Goal: Information Seeking & Learning: Learn about a topic

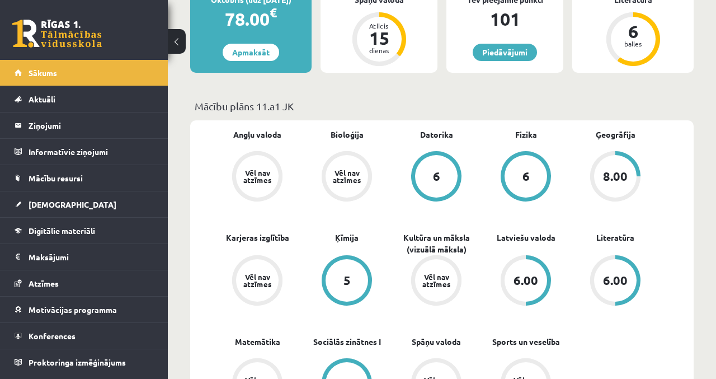
scroll to position [255, 0]
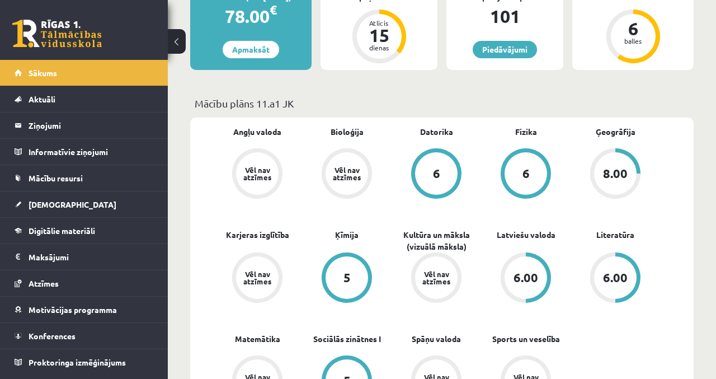
click at [122, 244] on legend "Maksājumi 0" at bounding box center [91, 257] width 125 height 26
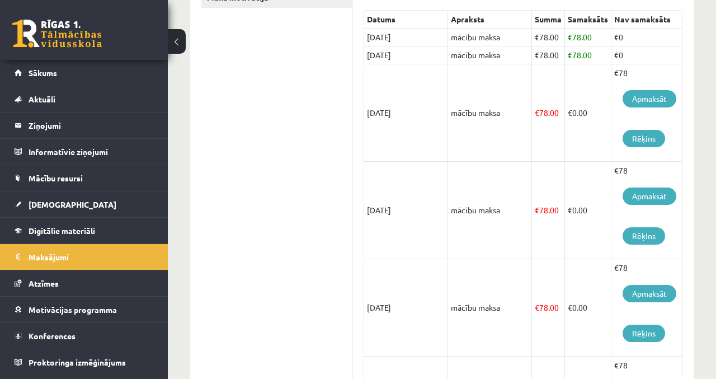
click at [123, 225] on link "Digitālie materiāli" at bounding box center [84, 231] width 139 height 26
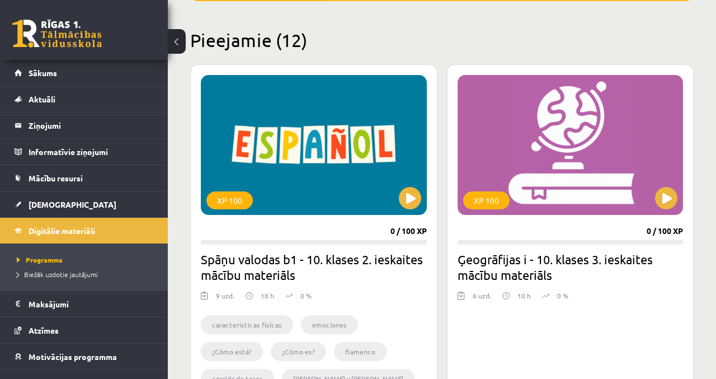
click at [79, 304] on legend "Maksājumi 0" at bounding box center [91, 304] width 125 height 26
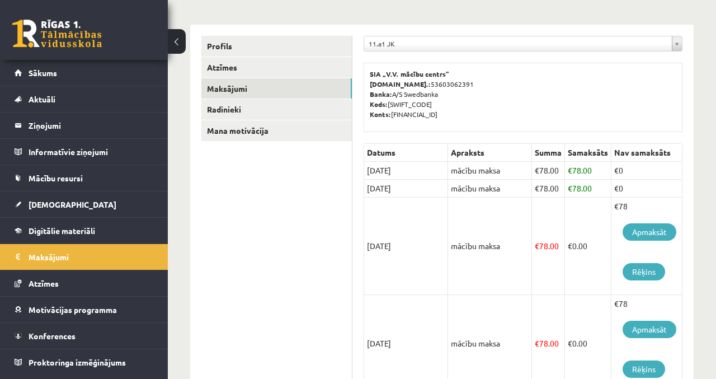
scroll to position [123, 0]
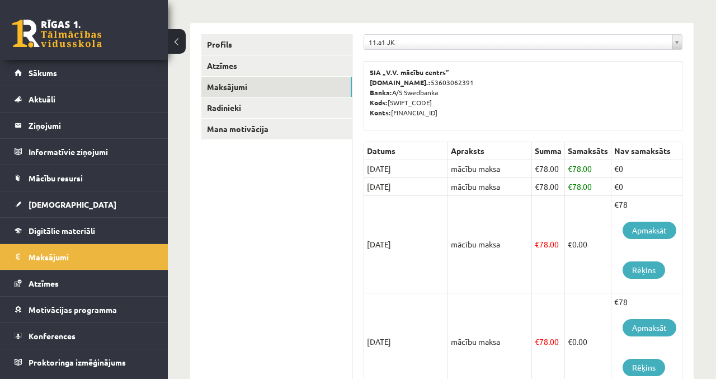
click at [102, 228] on link "Digitālie materiāli" at bounding box center [84, 231] width 139 height 26
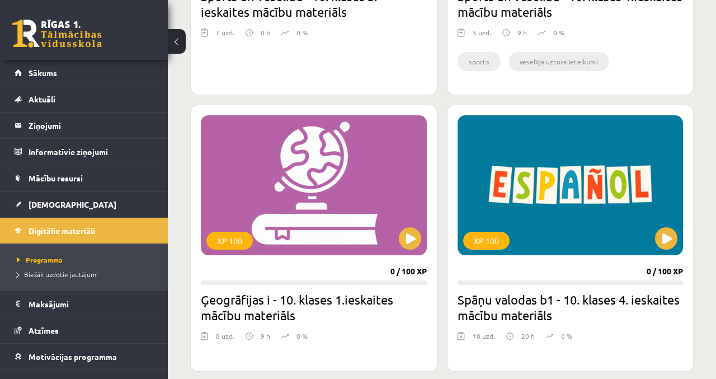
scroll to position [1857, 0]
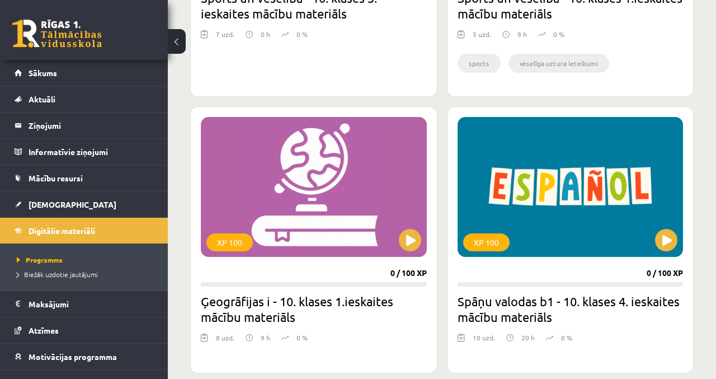
click at [420, 230] on div "XP 100" at bounding box center [314, 187] width 226 height 140
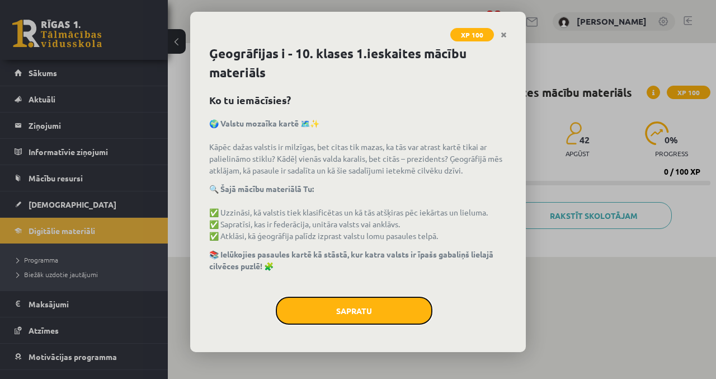
click at [412, 316] on button "Sapratu" at bounding box center [354, 311] width 157 height 28
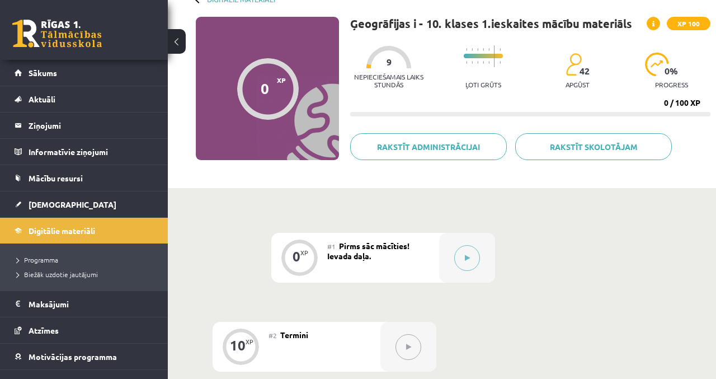
scroll to position [69, 0]
click at [468, 262] on button at bounding box center [467, 258] width 26 height 26
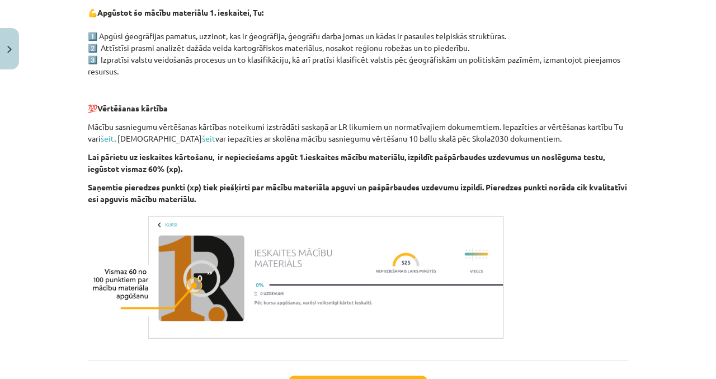
scroll to position [581, 0]
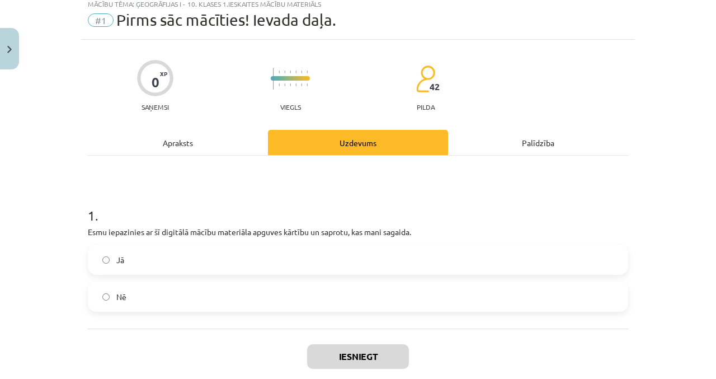
scroll to position [28, 0]
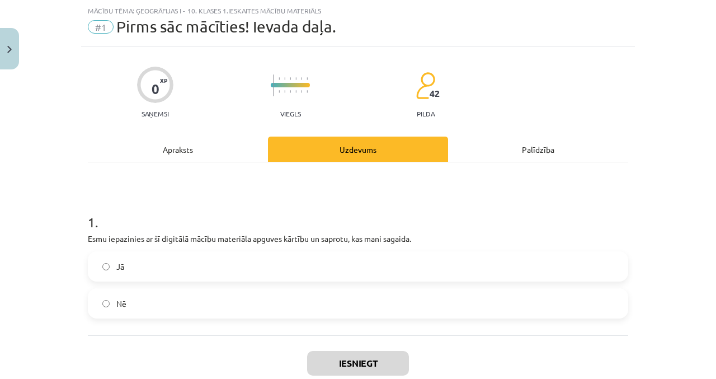
click at [439, 268] on label "Jā" at bounding box center [358, 266] width 538 height 28
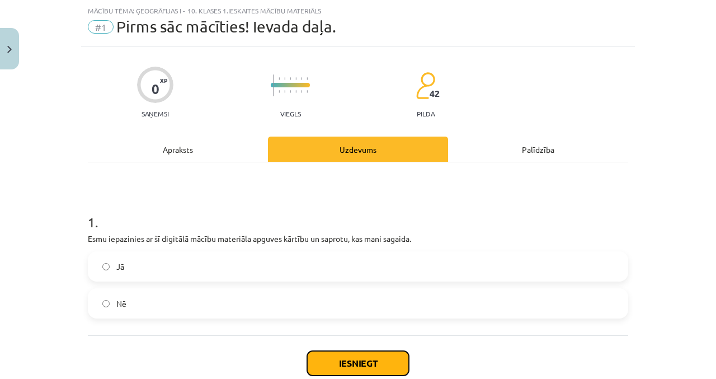
click at [374, 365] on button "Iesniegt" at bounding box center [358, 363] width 102 height 25
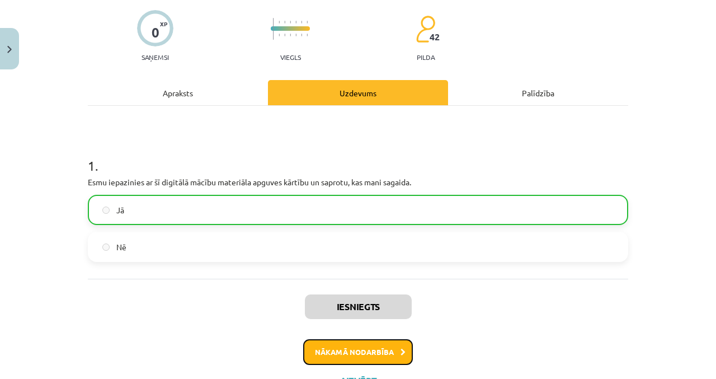
click at [401, 353] on icon at bounding box center [403, 352] width 5 height 7
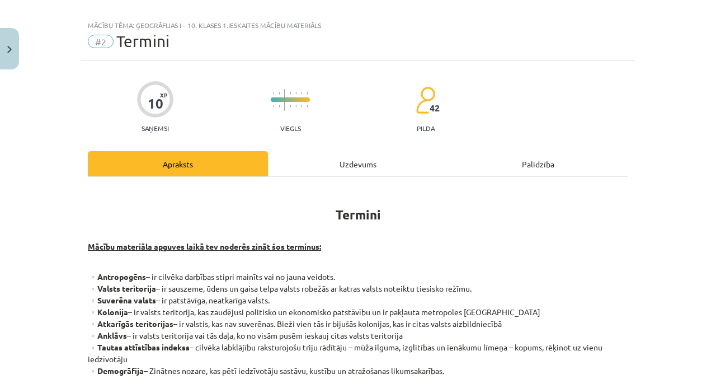
scroll to position [0, 0]
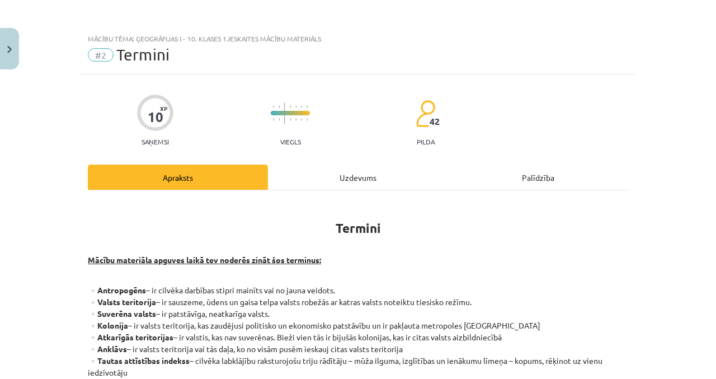
click at [368, 187] on div "Uzdevums" at bounding box center [358, 177] width 180 height 25
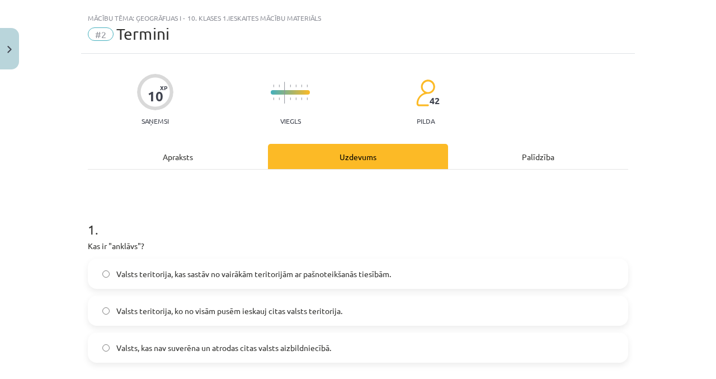
scroll to position [28, 0]
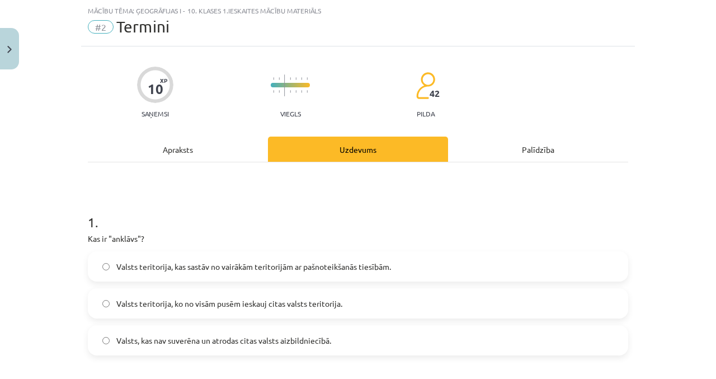
click at [172, 157] on div "Apraksts" at bounding box center [178, 149] width 180 height 25
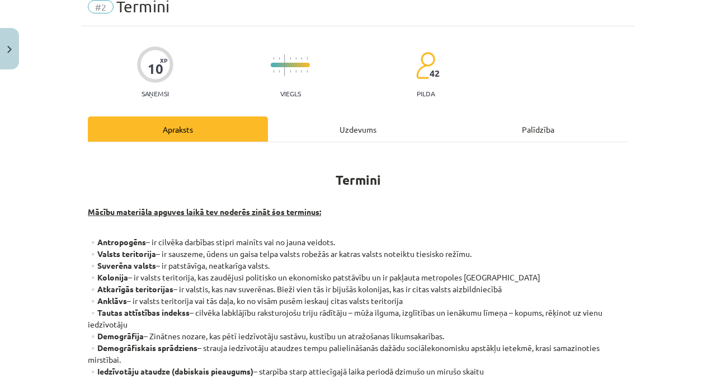
scroll to position [48, 0]
click at [392, 135] on div "Uzdevums" at bounding box center [358, 128] width 180 height 25
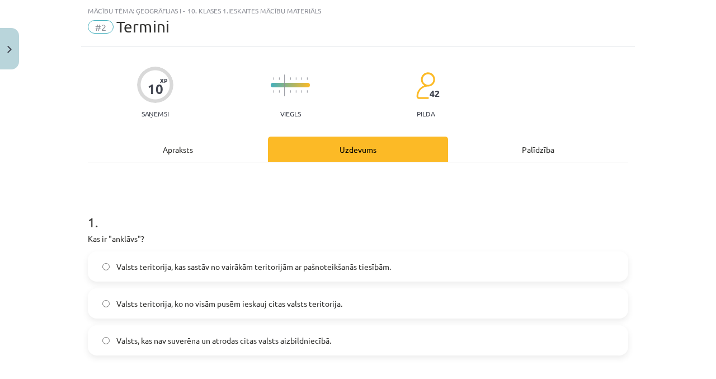
scroll to position [28, 0]
click at [224, 144] on div "Apraksts" at bounding box center [178, 149] width 180 height 25
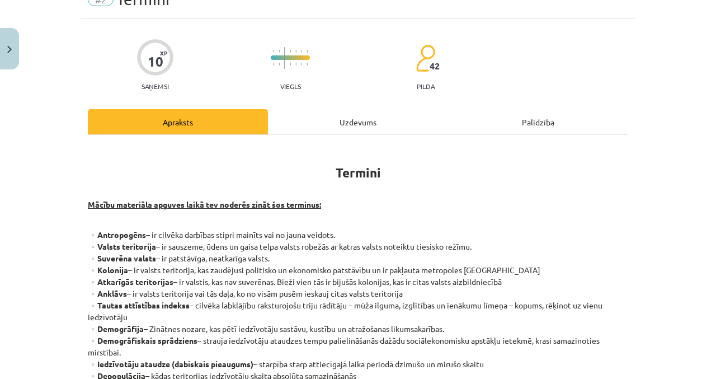
scroll to position [57, 0]
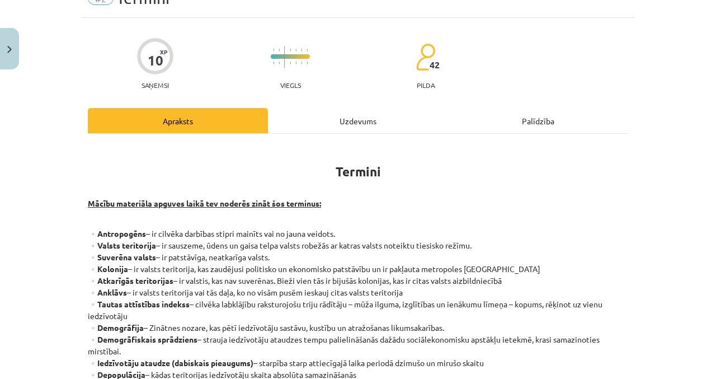
click at [390, 123] on div "Uzdevums" at bounding box center [358, 120] width 180 height 25
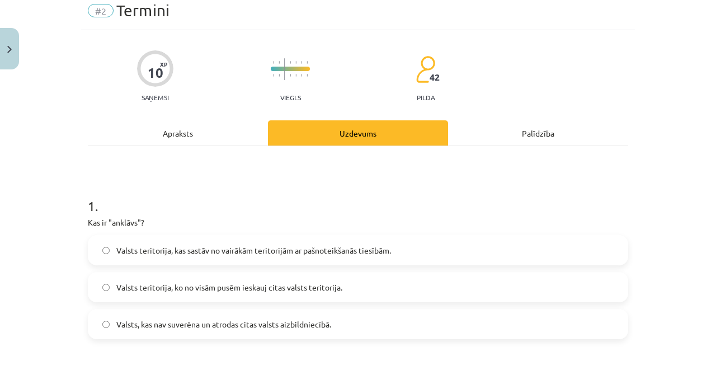
scroll to position [28, 0]
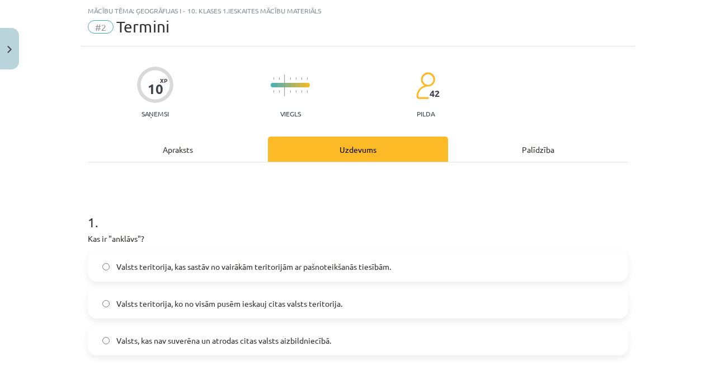
click at [316, 298] on span "Valsts teritorija, ko no visām pusēm ieskauj citas valsts teritorija." at bounding box center [229, 304] width 226 height 12
click at [224, 151] on div "Apraksts" at bounding box center [178, 149] width 180 height 25
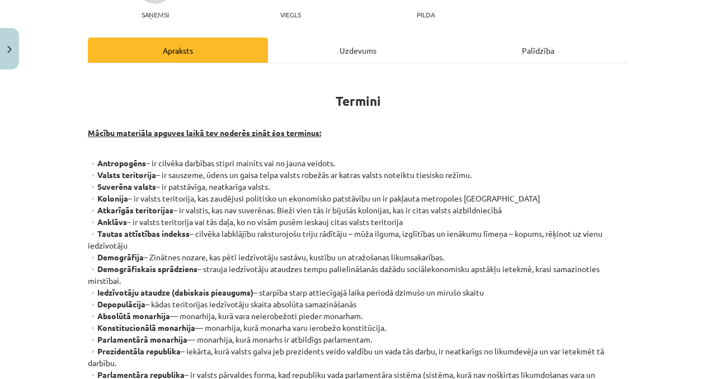
scroll to position [128, 0]
click at [410, 54] on div "Uzdevums" at bounding box center [358, 49] width 180 height 25
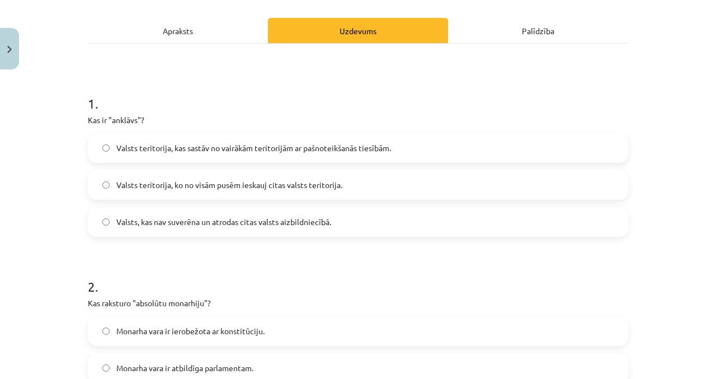
scroll to position [144, 0]
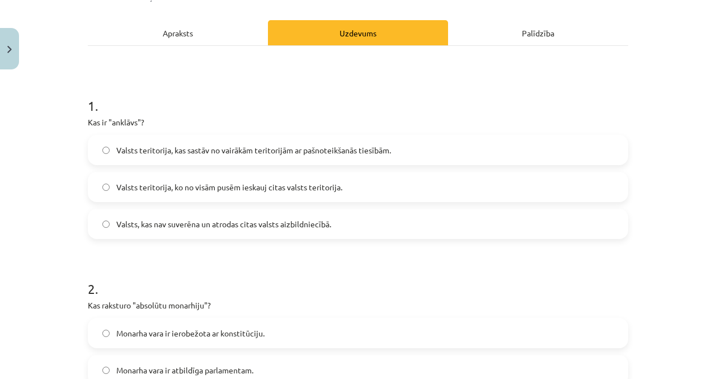
click at [212, 41] on div "Apraksts" at bounding box center [178, 32] width 180 height 25
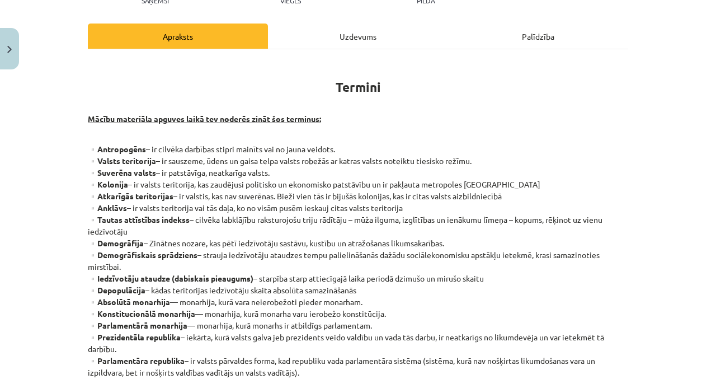
scroll to position [147, 0]
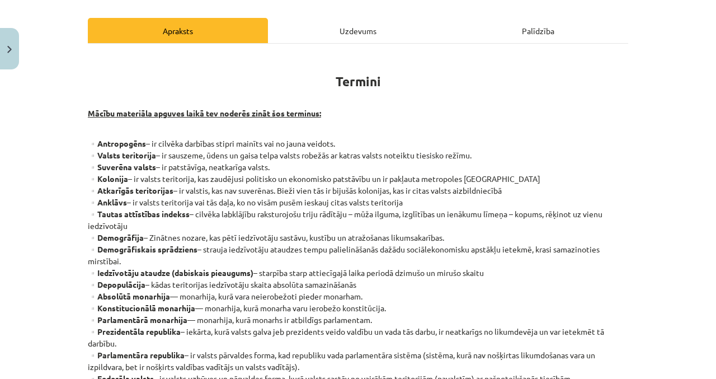
click at [375, 39] on div "Uzdevums" at bounding box center [358, 30] width 180 height 25
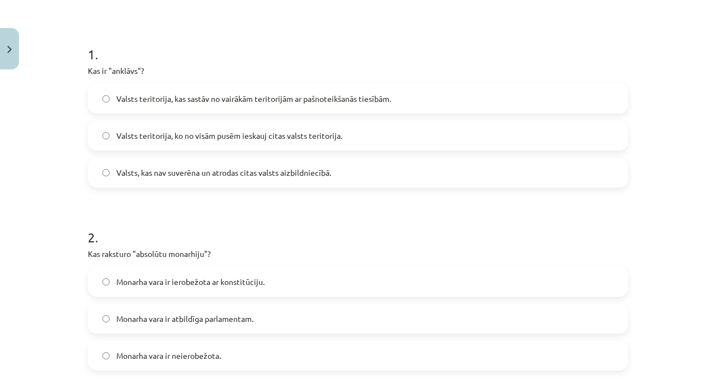
scroll to position [204, 0]
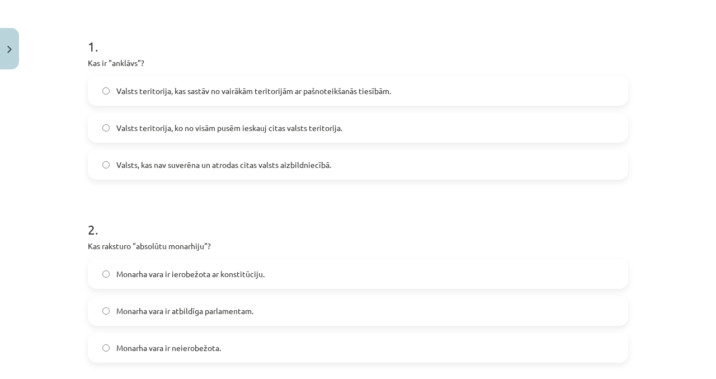
click at [241, 345] on label "Monarha vara ir neierobežota." at bounding box center [358, 348] width 538 height 28
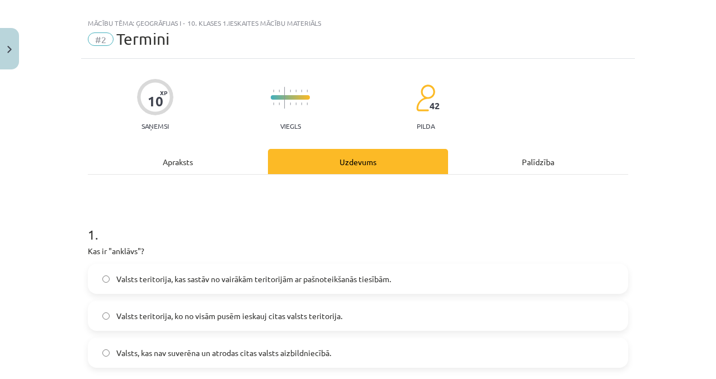
scroll to position [0, 0]
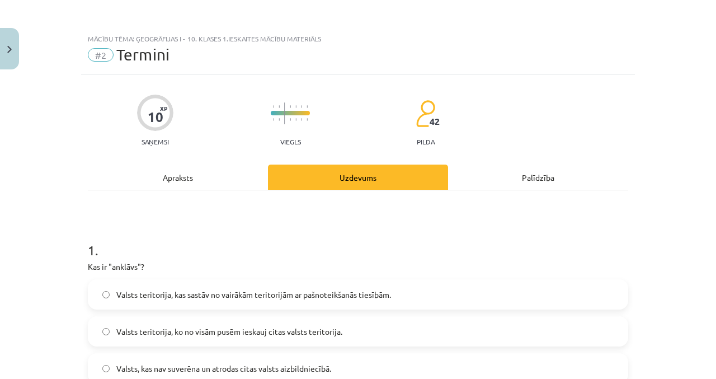
click at [207, 175] on div "Apraksts" at bounding box center [178, 177] width 180 height 25
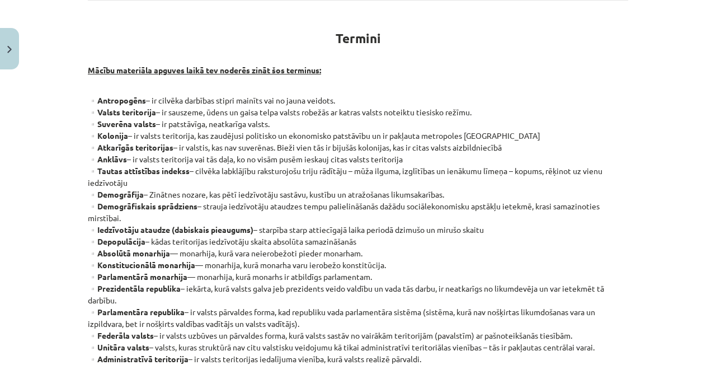
scroll to position [189, 0]
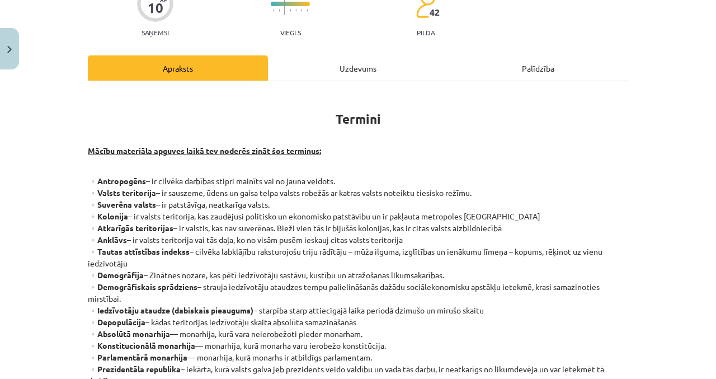
click at [387, 63] on div "Uzdevums" at bounding box center [358, 67] width 180 height 25
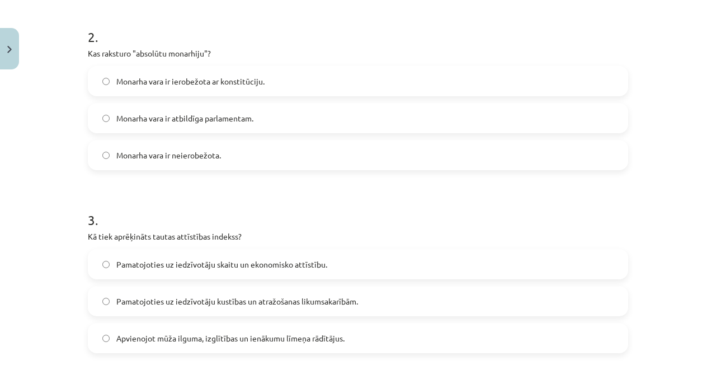
scroll to position [396, 0]
click at [316, 266] on span "Pamatojoties uz iedzīvotāju skaitu un ekonomisko attīstību." at bounding box center [221, 265] width 211 height 12
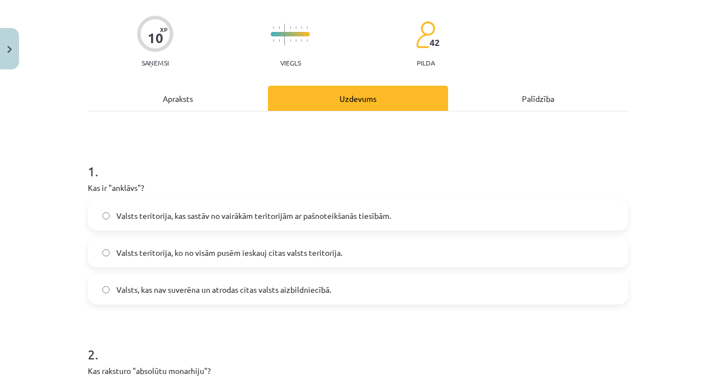
click at [234, 94] on div "Apraksts" at bounding box center [178, 98] width 180 height 25
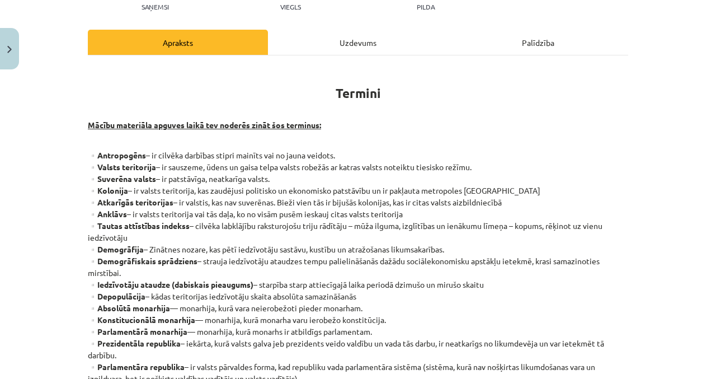
scroll to position [135, 0]
click at [373, 46] on div "Uzdevums" at bounding box center [358, 41] width 180 height 25
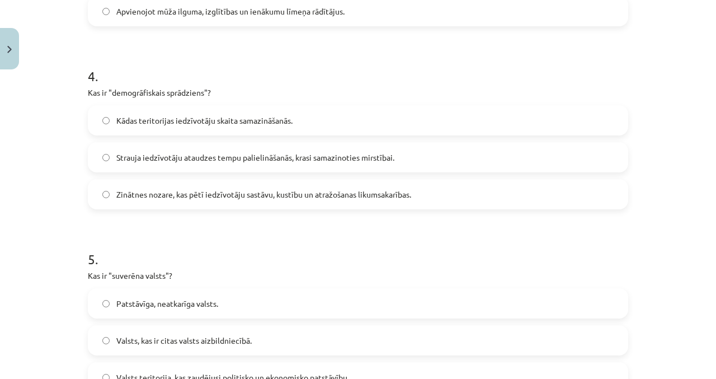
scroll to position [735, 0]
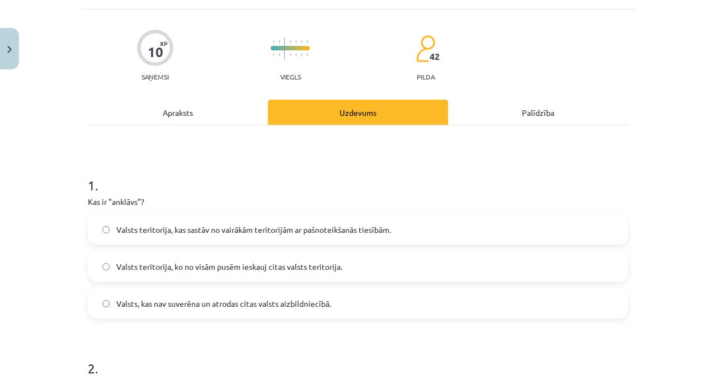
click at [257, 113] on div "Apraksts" at bounding box center [178, 112] width 180 height 25
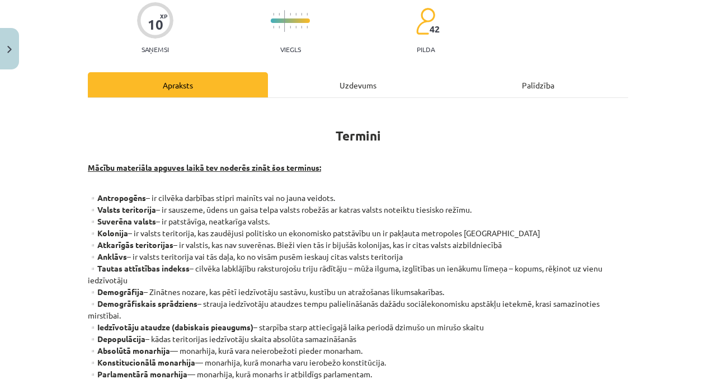
scroll to position [93, 0]
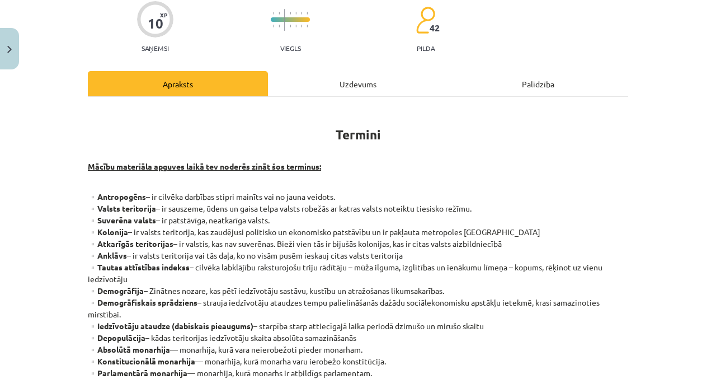
click at [372, 87] on div "Uzdevums" at bounding box center [358, 83] width 180 height 25
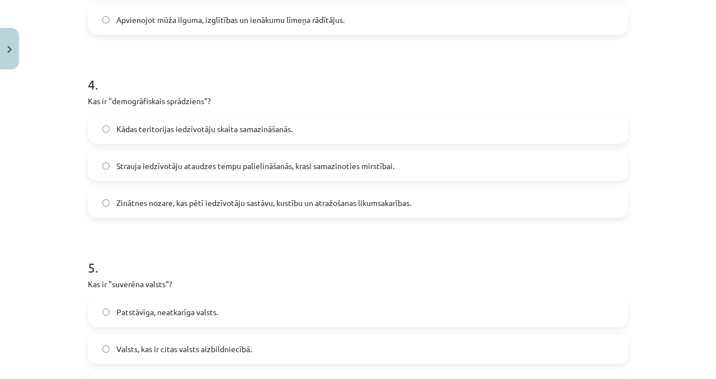
scroll to position [713, 0]
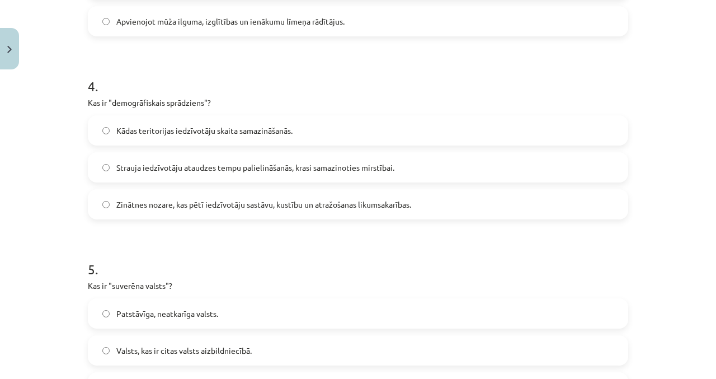
click at [317, 163] on span "Strauja iedzīvotāju ataudzes tempu palielināšanās, krasi samazinoties mirstībai." at bounding box center [255, 168] width 278 height 12
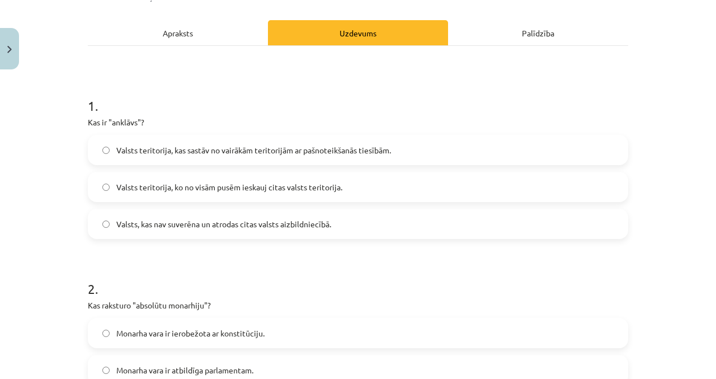
scroll to position [0, 0]
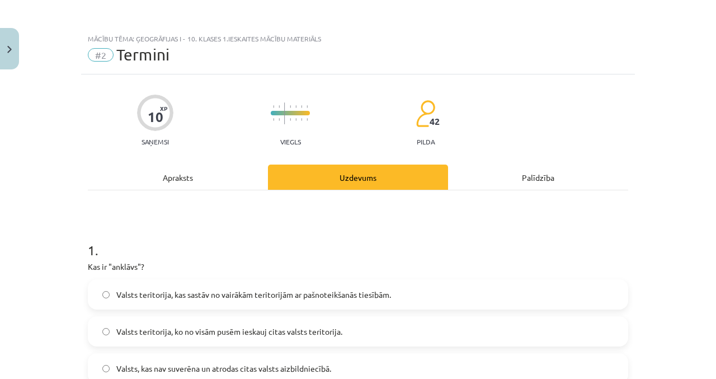
click at [227, 168] on div "Apraksts" at bounding box center [178, 177] width 180 height 25
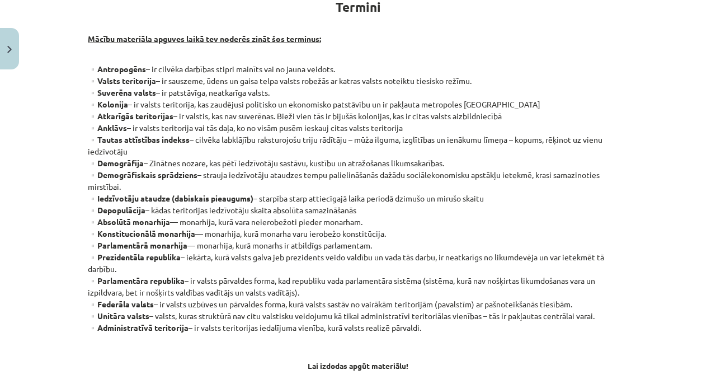
scroll to position [219, 0]
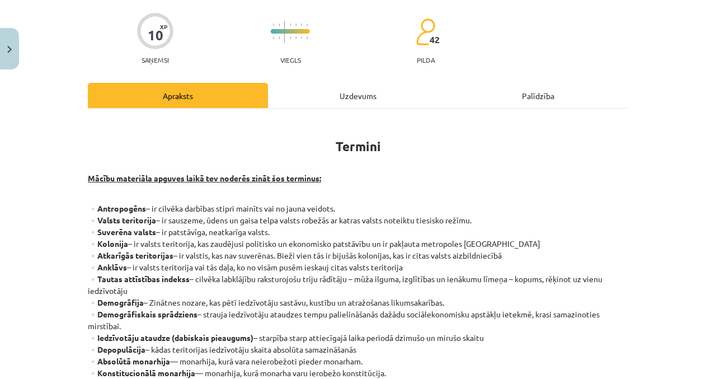
click at [345, 99] on div "Uzdevums" at bounding box center [358, 95] width 180 height 25
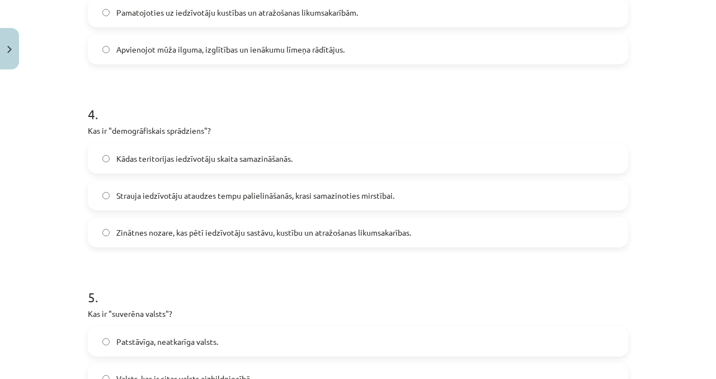
scroll to position [818, 0]
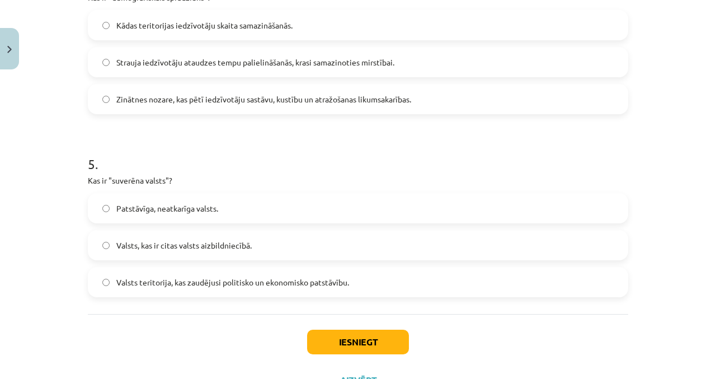
click at [279, 210] on label "Patstāvīga, neatkarīga valsts." at bounding box center [358, 208] width 538 height 28
click at [343, 338] on button "Iesniegt" at bounding box center [358, 342] width 102 height 25
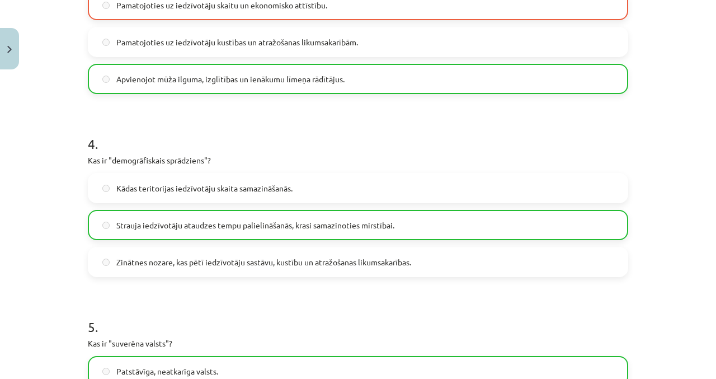
scroll to position [853, 0]
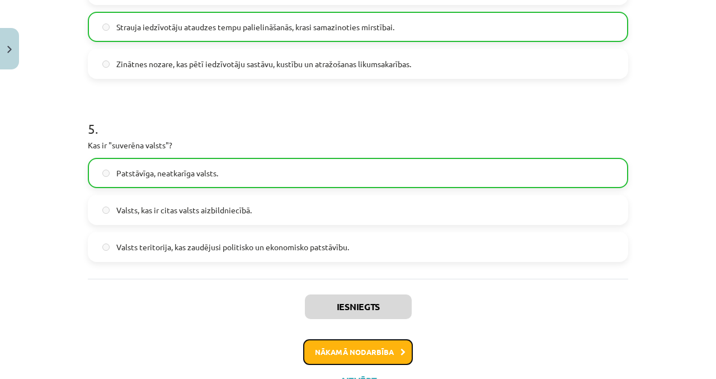
click at [393, 350] on button "Nākamā nodarbība" at bounding box center [358, 352] width 110 height 26
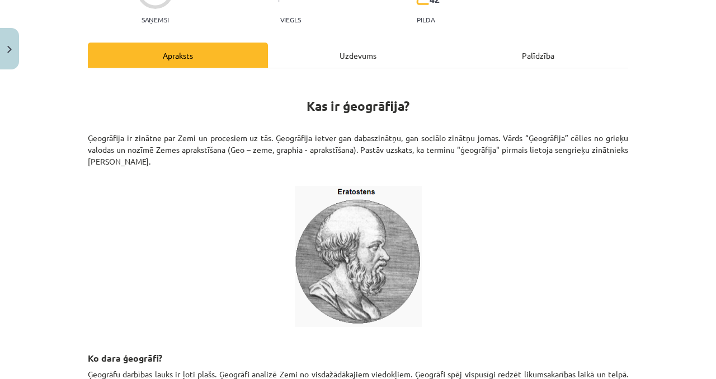
scroll to position [28, 0]
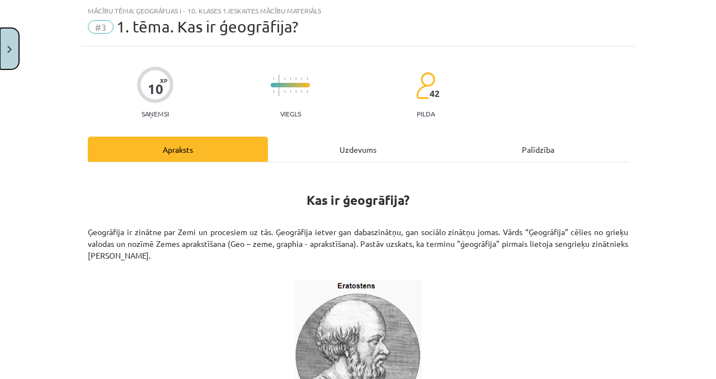
click at [10, 57] on button "Close" at bounding box center [9, 48] width 19 height 41
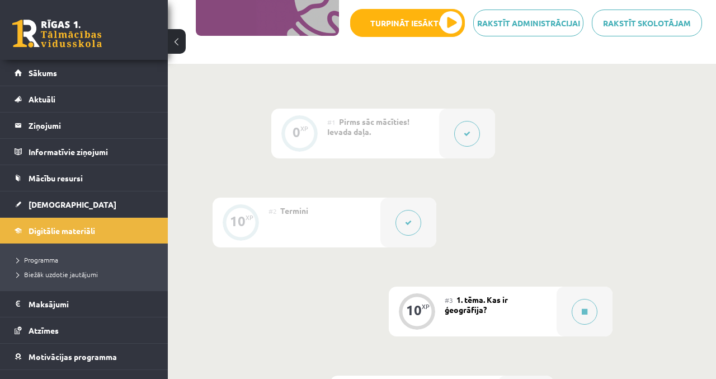
scroll to position [201, 0]
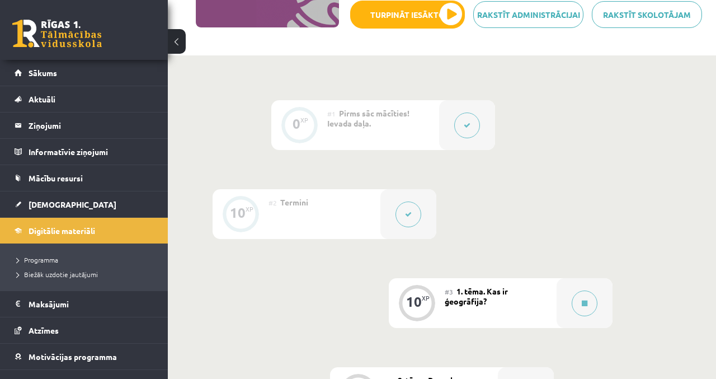
click at [590, 294] on button at bounding box center [585, 303] width 26 height 26
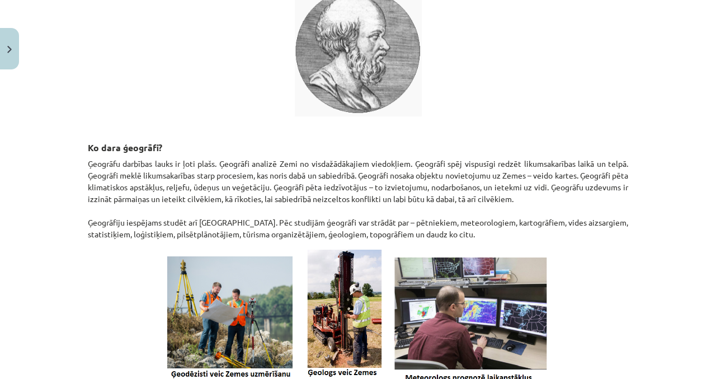
scroll to position [336, 0]
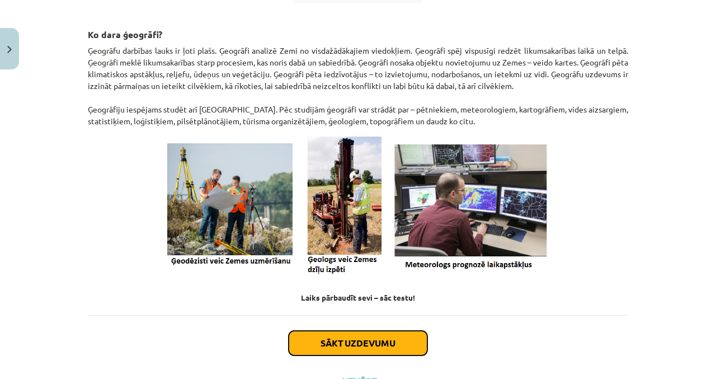
click at [394, 340] on button "Sākt uzdevumu" at bounding box center [358, 343] width 139 height 25
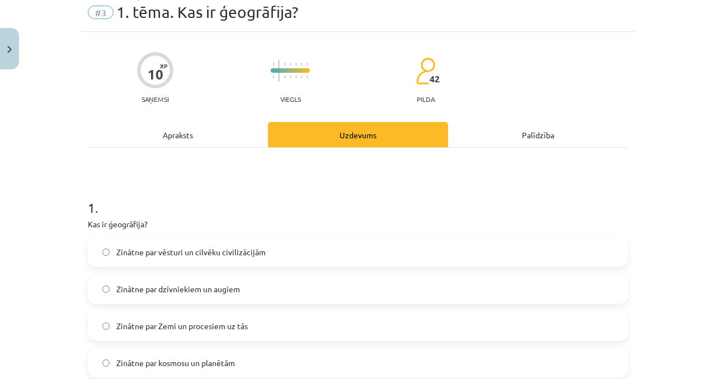
scroll to position [44, 0]
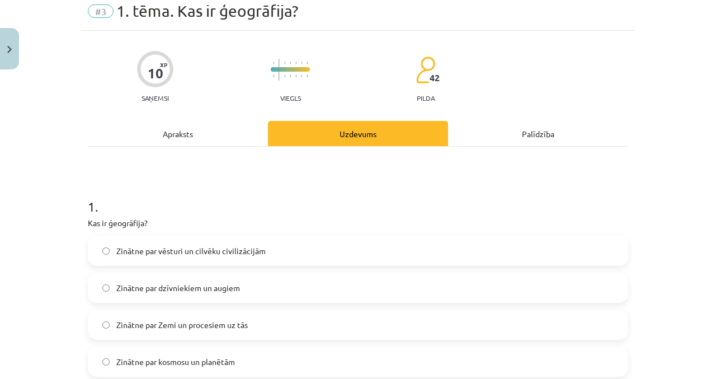
click at [306, 332] on label "Zinātne par Zemi un procesiem uz tās" at bounding box center [358, 325] width 538 height 28
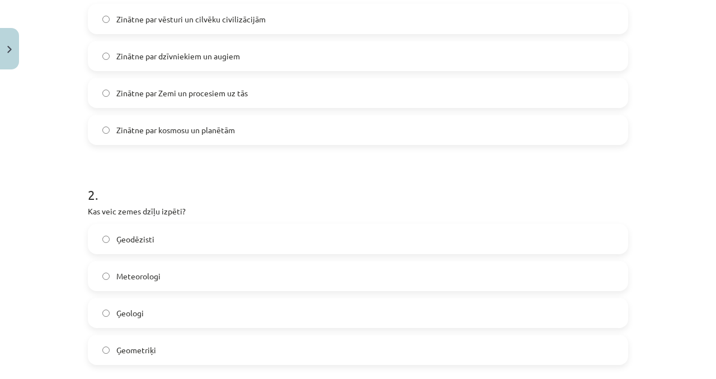
scroll to position [276, 0]
click at [266, 323] on label "Ģeologi" at bounding box center [358, 312] width 538 height 28
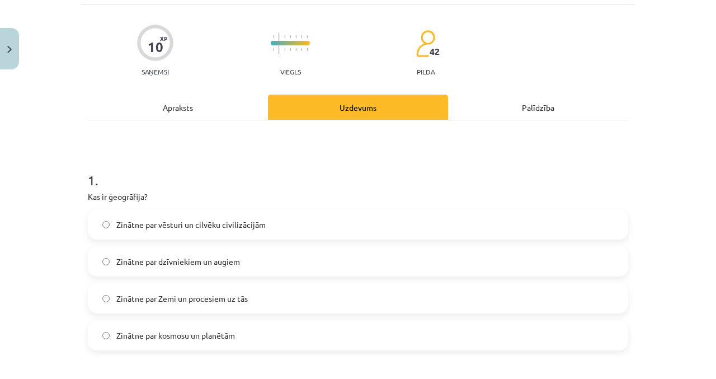
click at [223, 99] on div "Apraksts" at bounding box center [178, 107] width 180 height 25
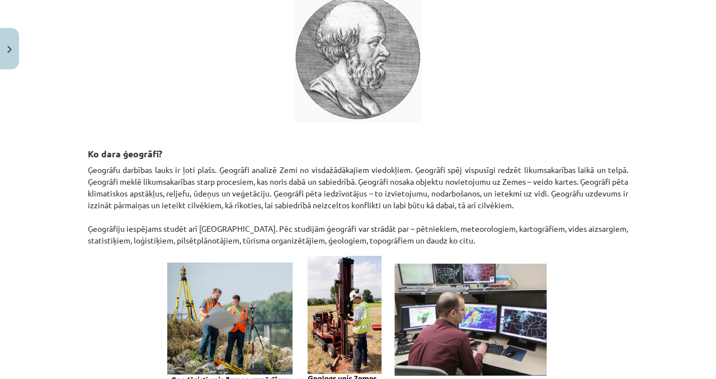
scroll to position [0, 0]
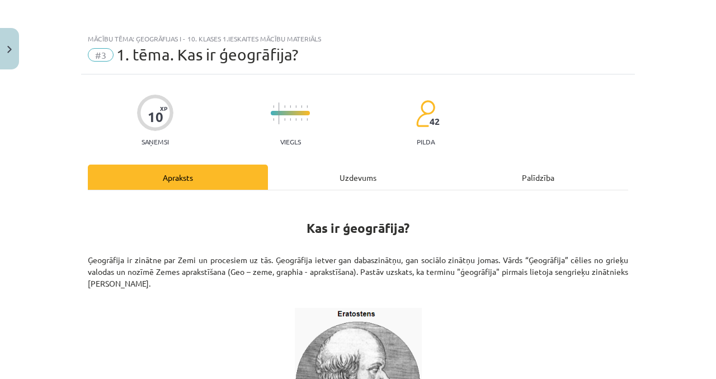
click at [398, 172] on div "Uzdevums" at bounding box center [358, 177] width 180 height 25
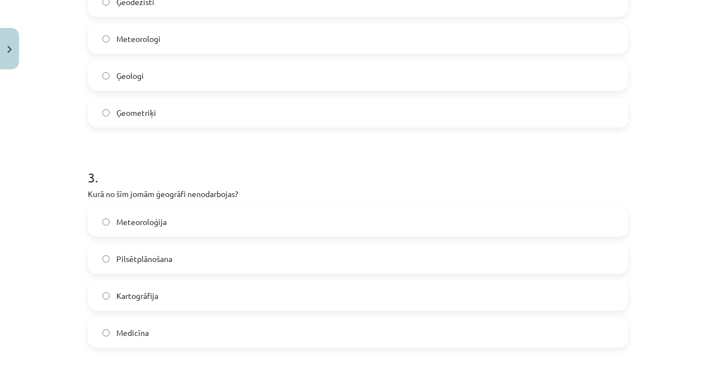
scroll to position [513, 0]
click at [374, 223] on label "Meteoroloģija" at bounding box center [358, 222] width 538 height 28
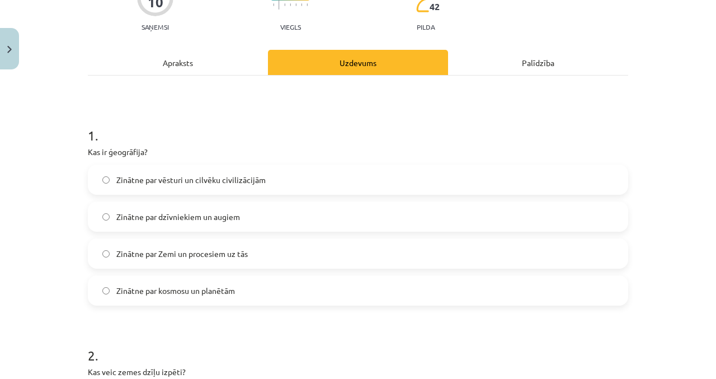
scroll to position [0, 0]
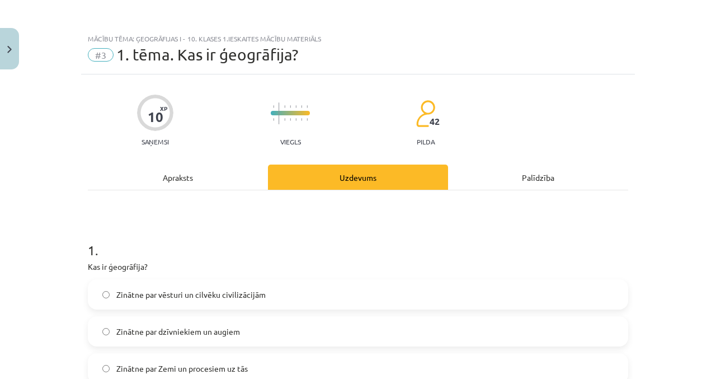
click at [243, 186] on div "Apraksts" at bounding box center [178, 177] width 180 height 25
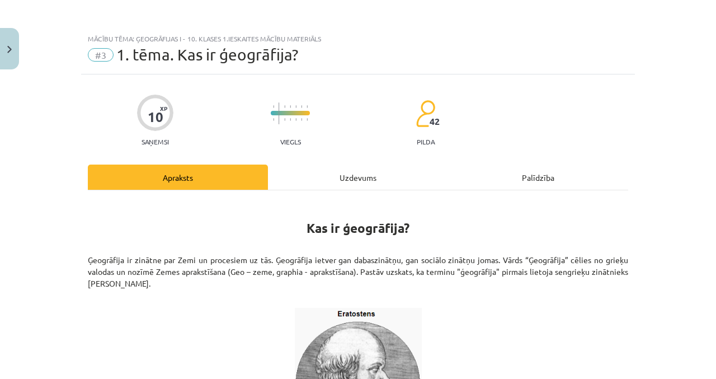
click at [416, 180] on div "Uzdevums" at bounding box center [358, 177] width 180 height 25
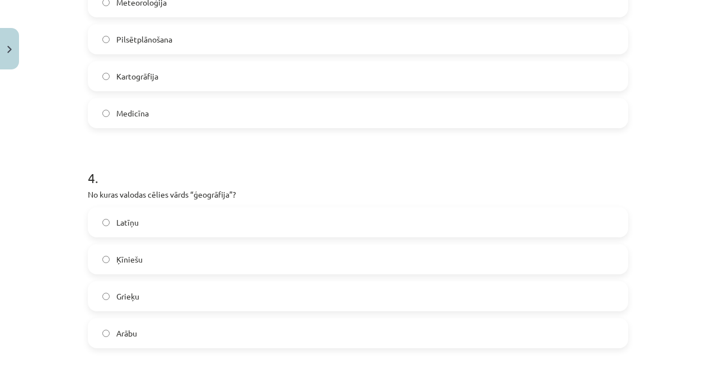
scroll to position [733, 0]
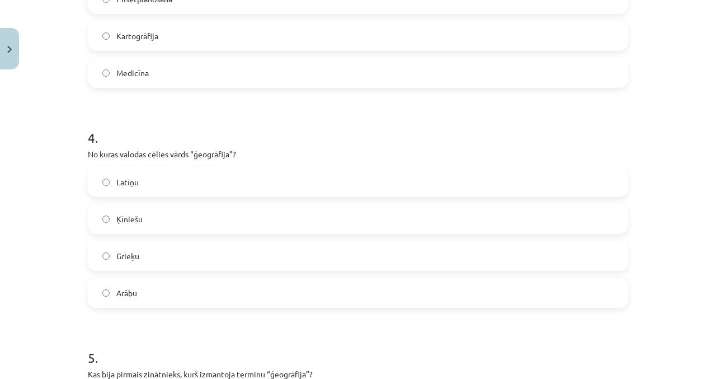
click at [331, 257] on label "Grieķu" at bounding box center [358, 256] width 538 height 28
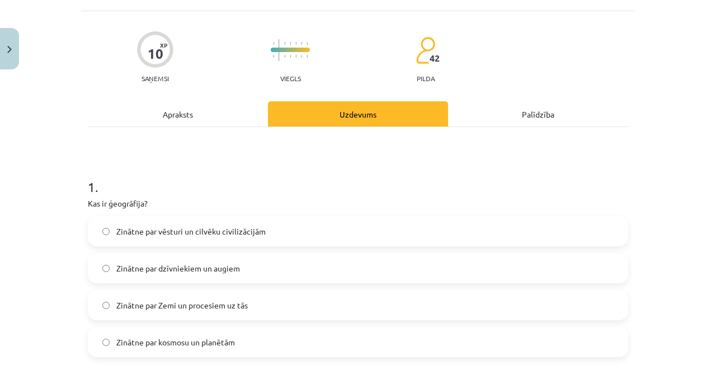
scroll to position [0, 0]
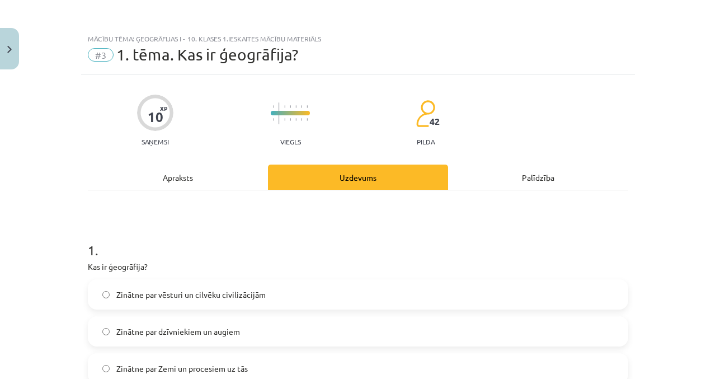
click at [229, 186] on div "Apraksts" at bounding box center [178, 177] width 180 height 25
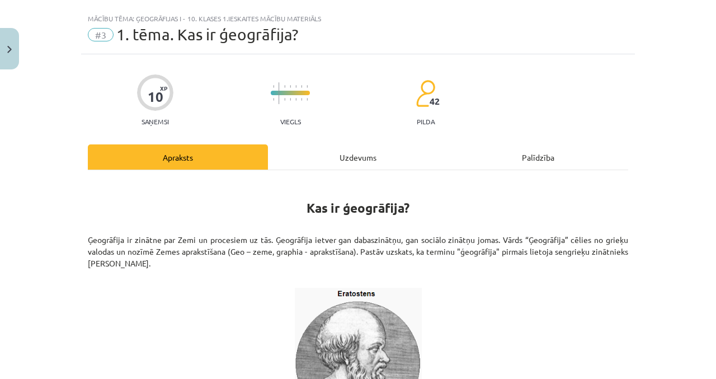
scroll to position [28, 0]
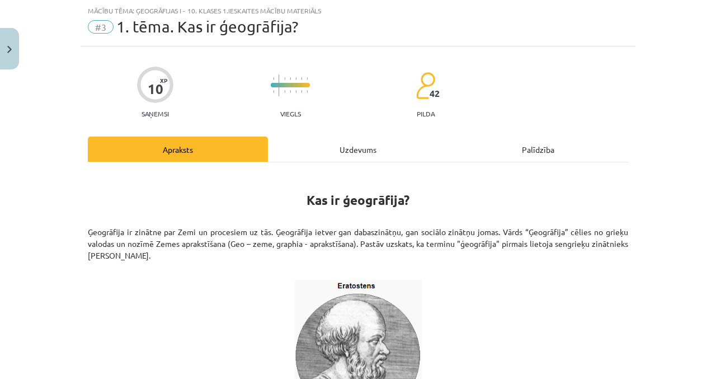
click at [382, 153] on div "Uzdevums" at bounding box center [358, 149] width 180 height 25
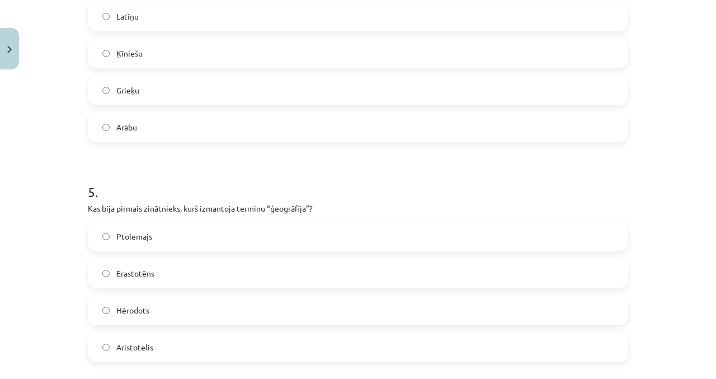
scroll to position [1003, 0]
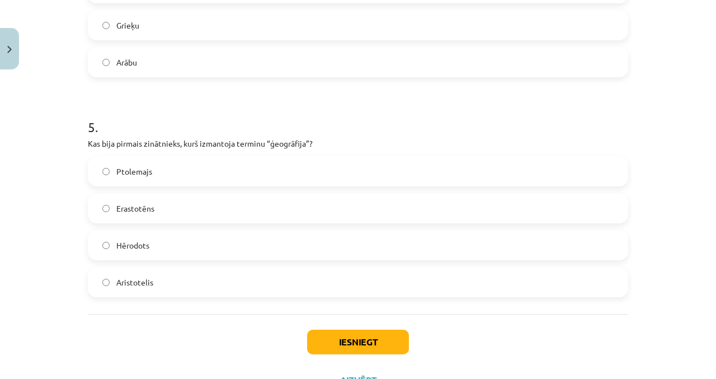
click at [348, 198] on label "Erastotēns" at bounding box center [358, 208] width 538 height 28
click at [326, 340] on button "Iesniegt" at bounding box center [358, 342] width 102 height 25
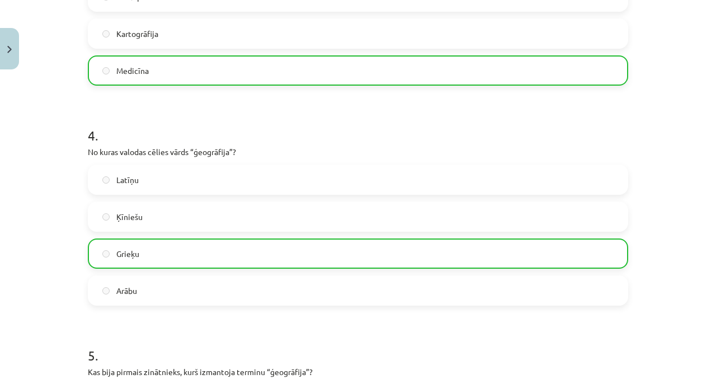
scroll to position [1038, 0]
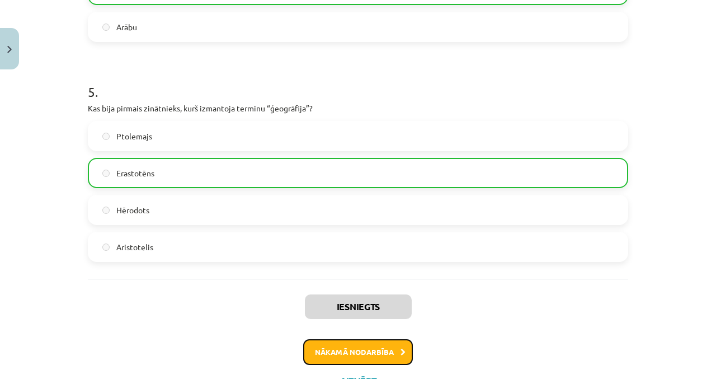
click at [360, 347] on button "Nākamā nodarbība" at bounding box center [358, 352] width 110 height 26
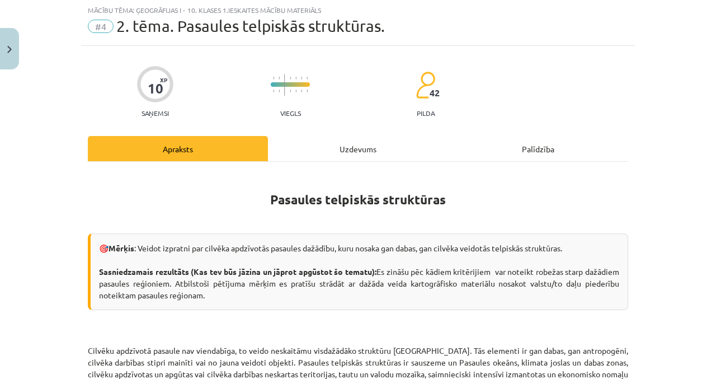
scroll to position [0, 0]
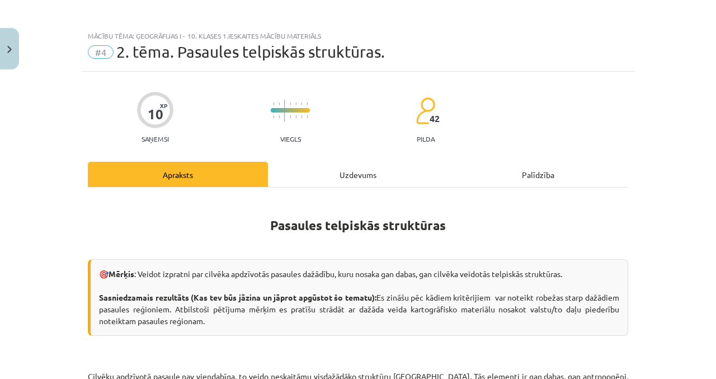
click at [384, 179] on div "Uzdevums" at bounding box center [358, 174] width 180 height 25
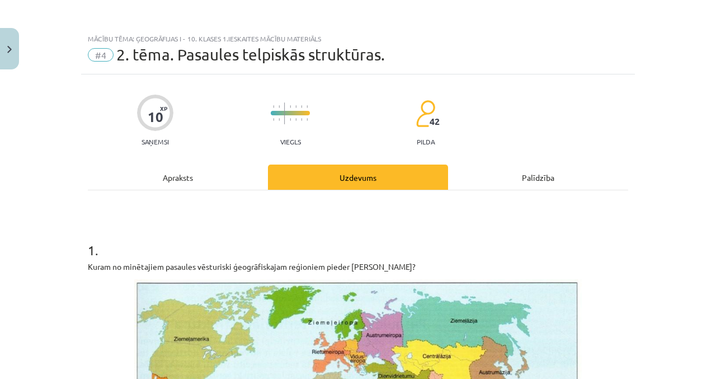
click at [242, 175] on div "Apraksts" at bounding box center [178, 177] width 180 height 25
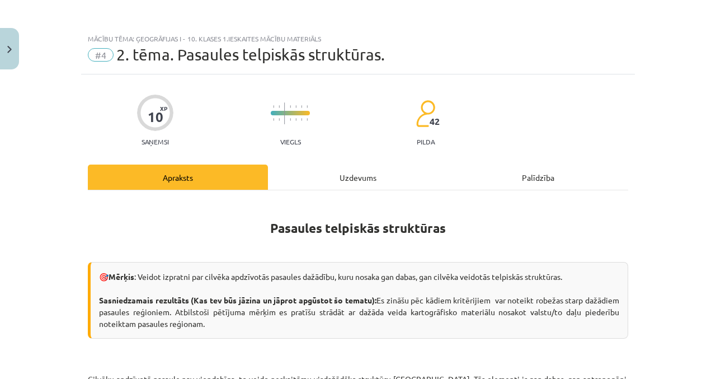
click at [370, 175] on div "Uzdevums" at bounding box center [358, 177] width 180 height 25
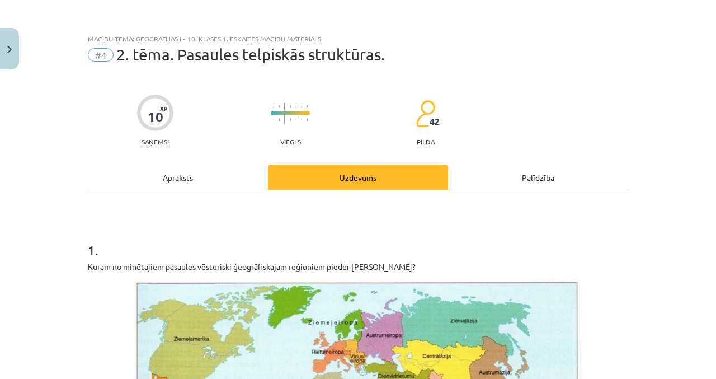
click at [212, 172] on div "Apraksts" at bounding box center [178, 177] width 180 height 25
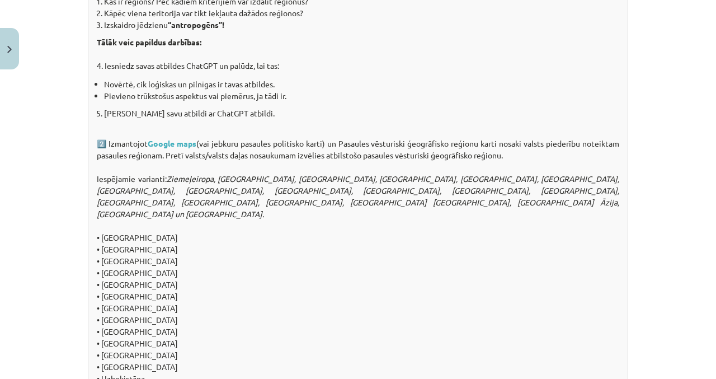
scroll to position [1040, 0]
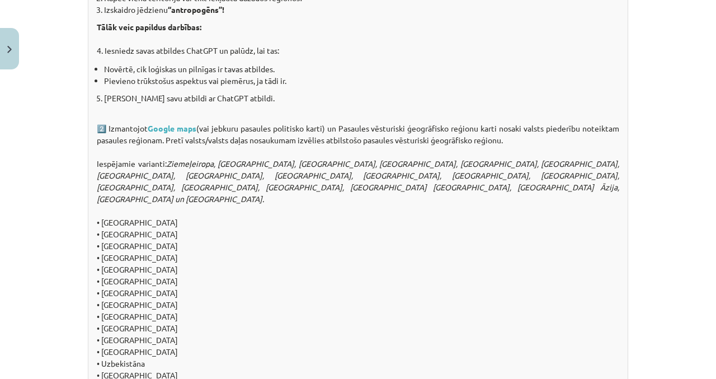
click at [182, 126] on link "Google maps" at bounding box center [172, 128] width 49 height 10
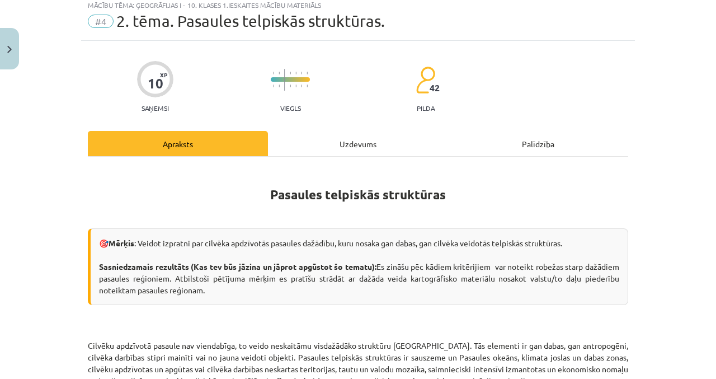
scroll to position [0, 0]
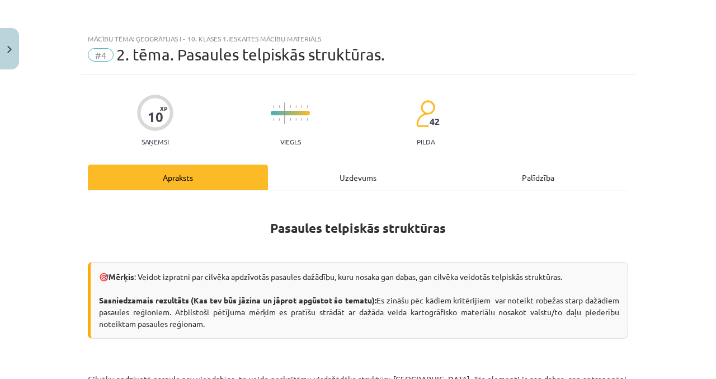
click at [346, 166] on div "Uzdevums" at bounding box center [358, 177] width 180 height 25
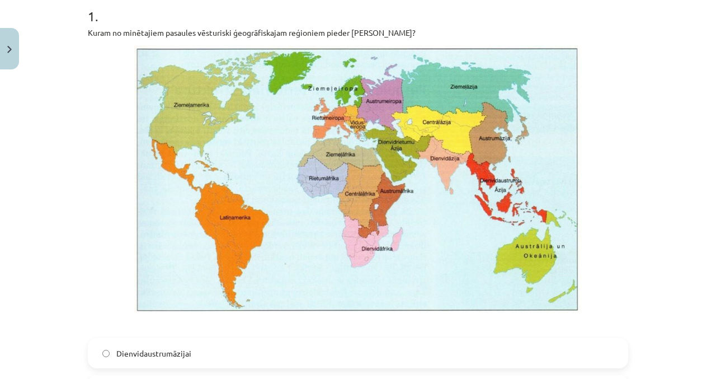
scroll to position [233, 0]
click at [639, 3] on div "Mācību tēma: Ģeogrāfijas i - 10. klases 1.ieskaites mācību materiāls #4 2. tēma…" at bounding box center [358, 189] width 716 height 379
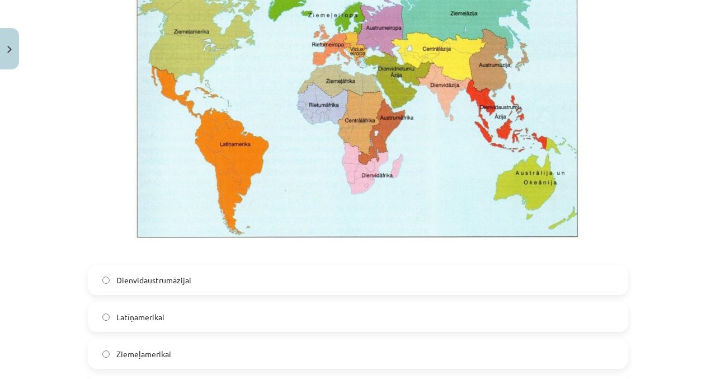
scroll to position [307, 0]
click at [398, 279] on label "Dienvidaustrumāzijai" at bounding box center [358, 280] width 538 height 28
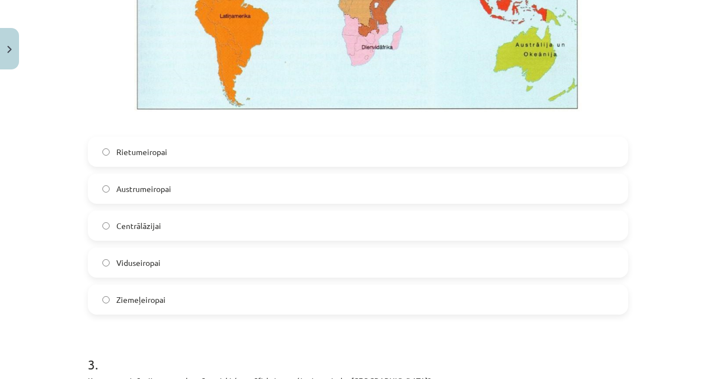
scroll to position [984, 0]
click at [316, 259] on label "Viduseiropai" at bounding box center [358, 263] width 538 height 28
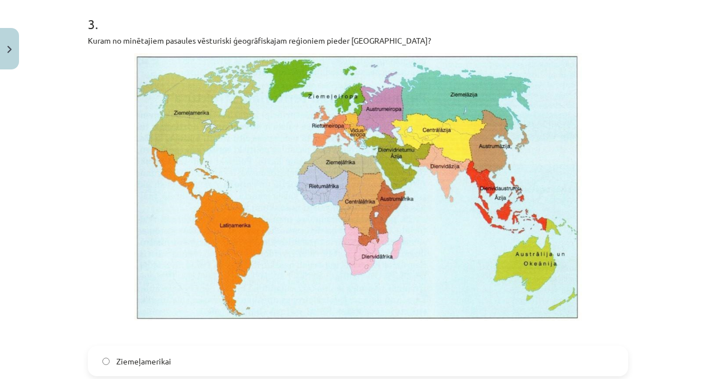
scroll to position [1443, 0]
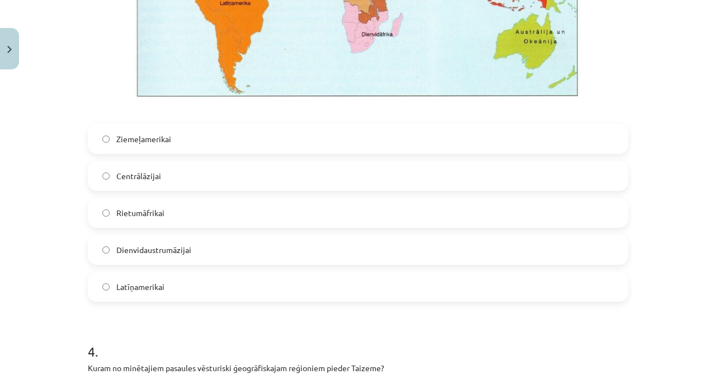
click at [329, 289] on label "Latīņamerikai" at bounding box center [358, 287] width 538 height 28
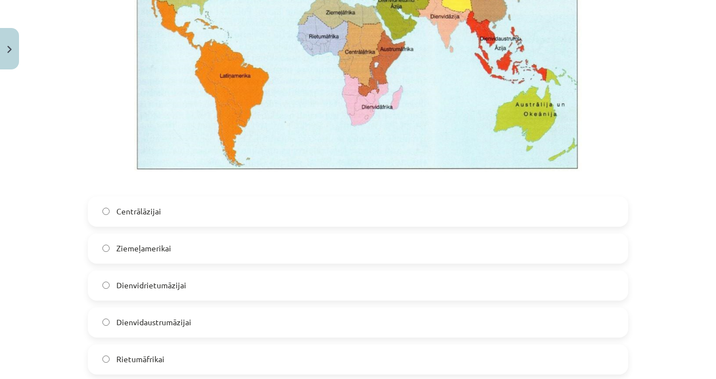
scroll to position [2024, 0]
click at [300, 316] on label "Dienvidaustrumāzijai" at bounding box center [358, 323] width 538 height 28
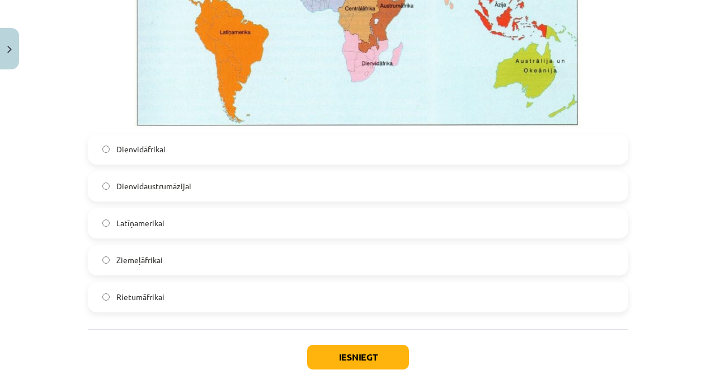
scroll to position [2619, 0]
click at [439, 149] on label "Dienvidāfrikai" at bounding box center [358, 149] width 538 height 28
click at [376, 354] on button "Iesniegt" at bounding box center [358, 356] width 102 height 25
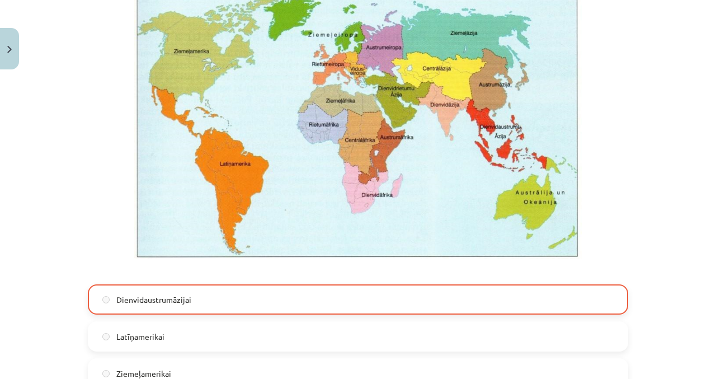
scroll to position [88, 0]
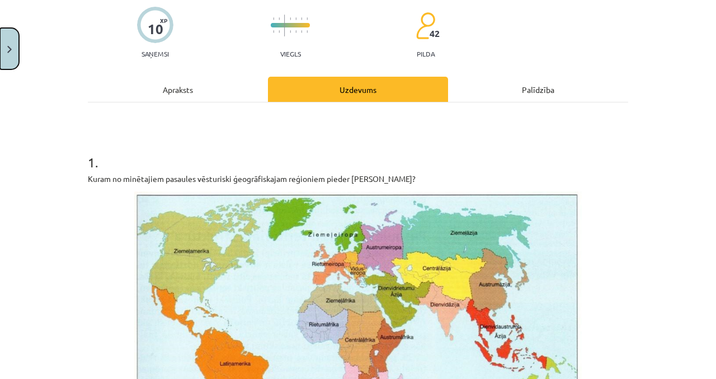
click at [0, 60] on button "Close" at bounding box center [9, 48] width 19 height 41
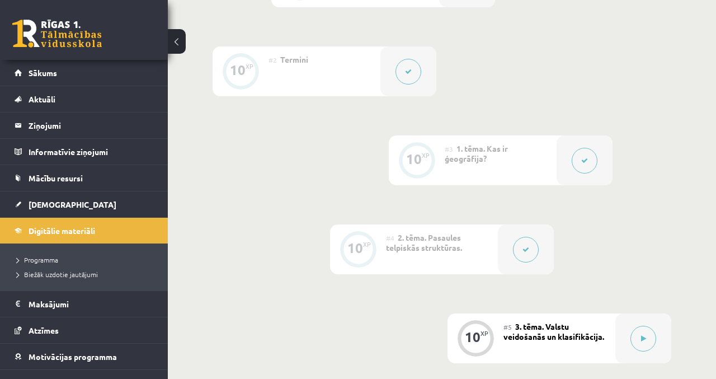
scroll to position [345, 0]
click at [644, 339] on icon at bounding box center [643, 337] width 5 height 7
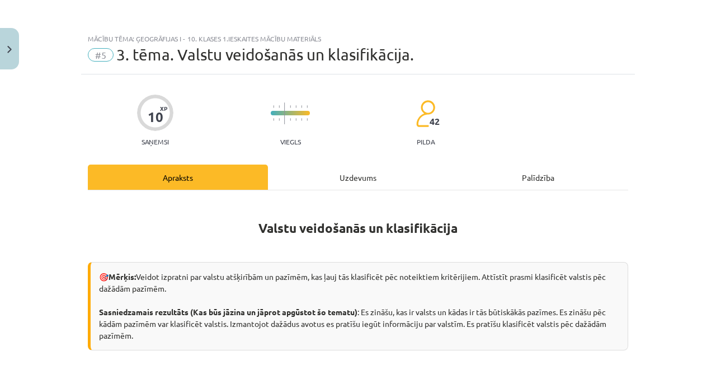
click at [443, 123] on div "10 XP Saņemsi Viegls 42 pilda" at bounding box center [358, 117] width 541 height 58
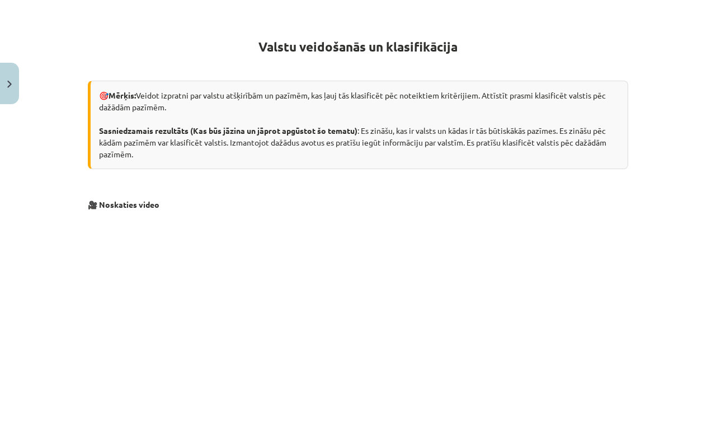
scroll to position [218, 0]
